Goal: Information Seeking & Learning: Find specific fact

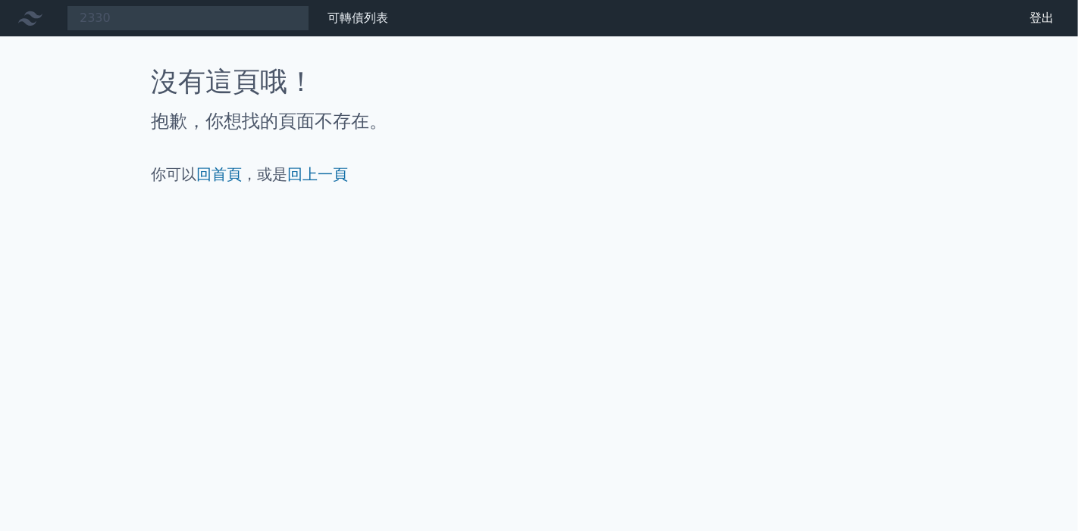
drag, startPoint x: 130, startPoint y: 21, endPoint x: 26, endPoint y: 17, distance: 103.9
click at [26, 17] on div "2330 可轉債列表 財務數據" at bounding box center [197, 18] width 394 height 26
type input "2313"
click at [14, 25] on div at bounding box center [33, 18] width 49 height 24
click at [17, 17] on div at bounding box center [33, 18] width 49 height 24
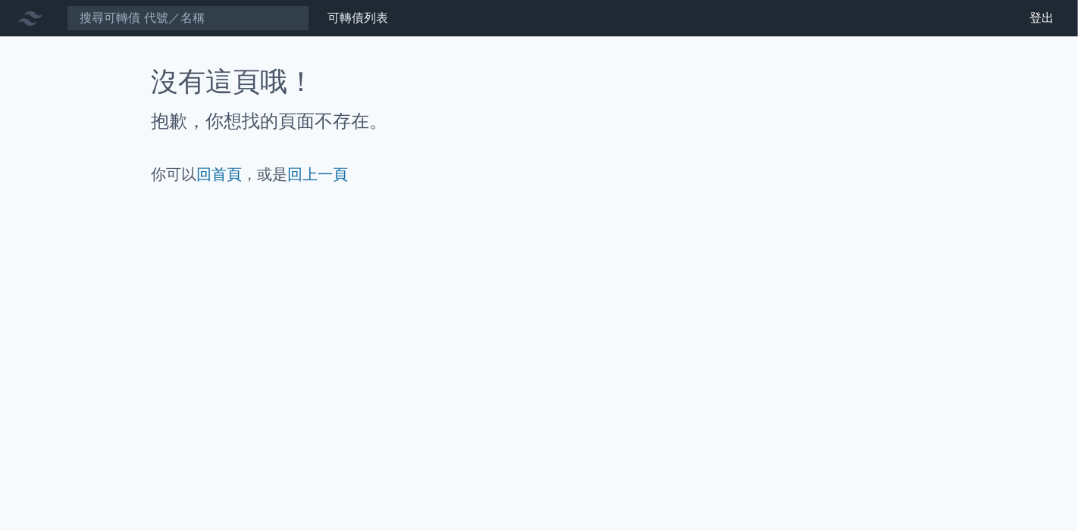
click at [30, 12] on icon at bounding box center [30, 18] width 24 height 14
click at [33, 19] on icon at bounding box center [30, 18] width 24 height 24
click at [367, 16] on link "可轉債列表" at bounding box center [358, 18] width 61 height 14
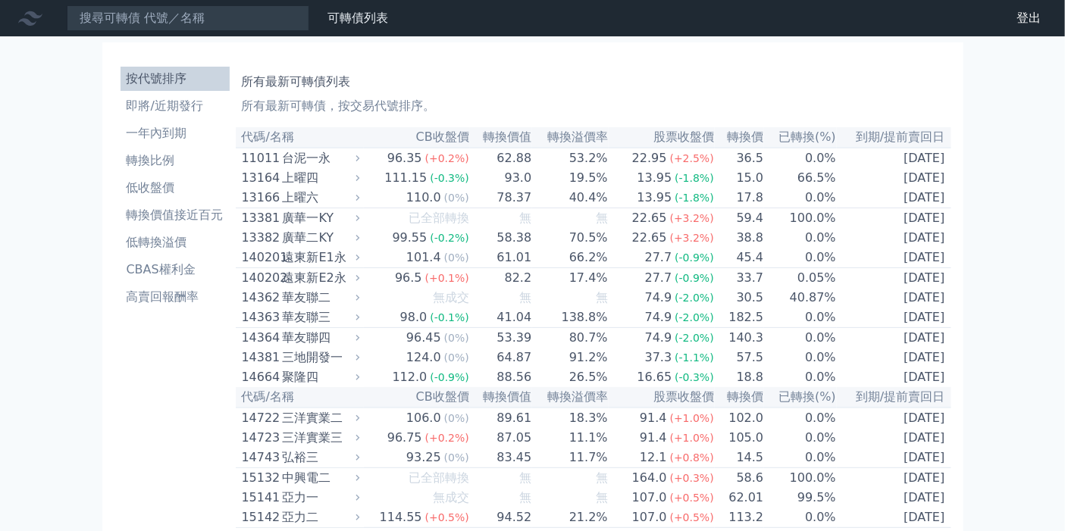
scroll to position [3186, 0]
